Goal: Find specific page/section: Find specific page/section

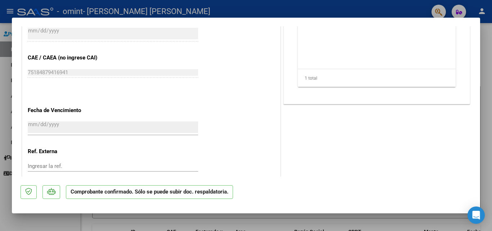
scroll to position [525, 0]
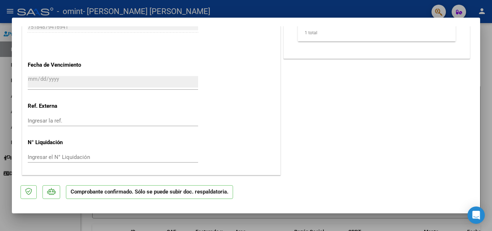
click at [488, 78] on div at bounding box center [246, 115] width 492 height 231
type input "$ 0,00"
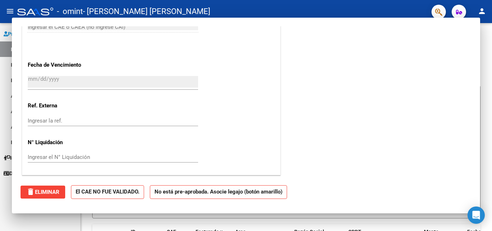
scroll to position [0, 0]
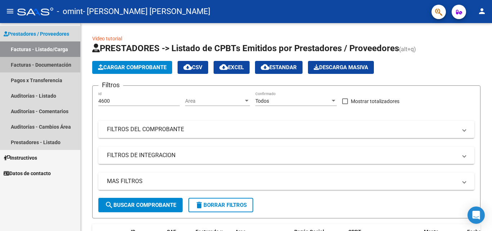
click at [41, 64] on link "Facturas - Documentación" at bounding box center [40, 64] width 80 height 15
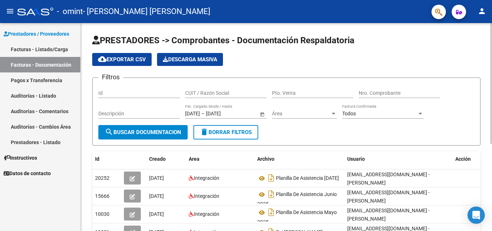
drag, startPoint x: 489, startPoint y: 97, endPoint x: 491, endPoint y: 116, distance: 19.2
click at [491, 116] on div "PRESTADORES -> Comprobantes - Documentación Respaldatoria cloud_download Export…" at bounding box center [287, 199] width 413 height 352
click at [454, 50] on app-list-header "PRESTADORES -> Comprobantes - Documentación Respaldatoria cloud_download Export…" at bounding box center [286, 90] width 388 height 111
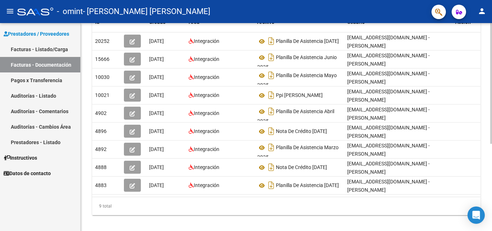
scroll to position [147, 0]
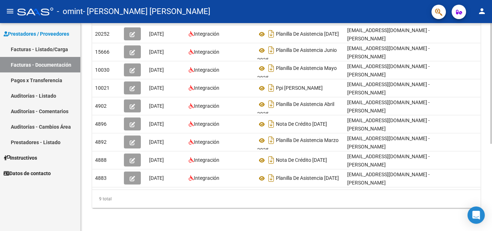
click at [491, 143] on div at bounding box center [491, 170] width 2 height 121
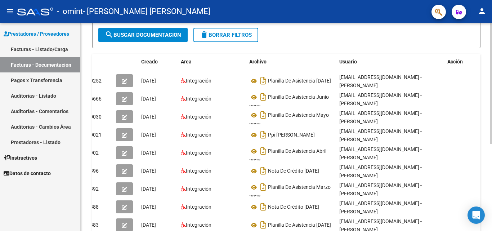
scroll to position [77, 0]
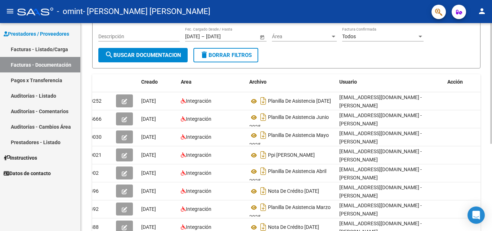
click at [489, 130] on div "PRESTADORES -> Comprobantes - Documentación Respaldatoria cloud_download Export…" at bounding box center [287, 122] width 413 height 352
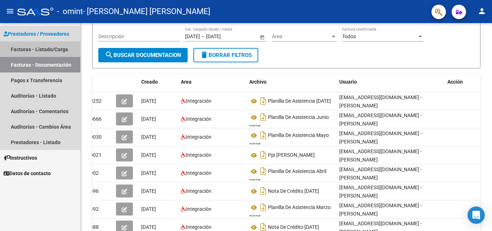
click at [29, 46] on link "Facturas - Listado/Carga" at bounding box center [40, 48] width 80 height 15
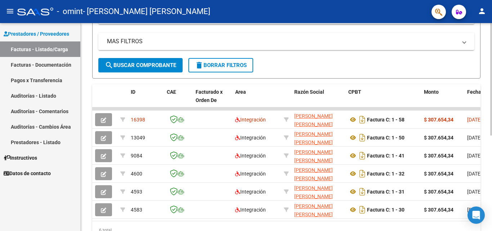
scroll to position [140, 0]
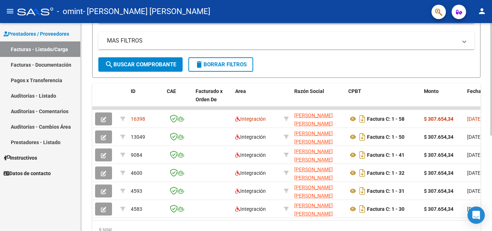
click at [491, 120] on div at bounding box center [491, 157] width 2 height 112
click at [468, 226] on div "6 total" at bounding box center [286, 229] width 388 height 18
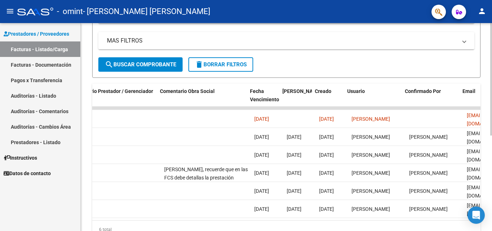
scroll to position [0, 1129]
